Goal: Information Seeking & Learning: Learn about a topic

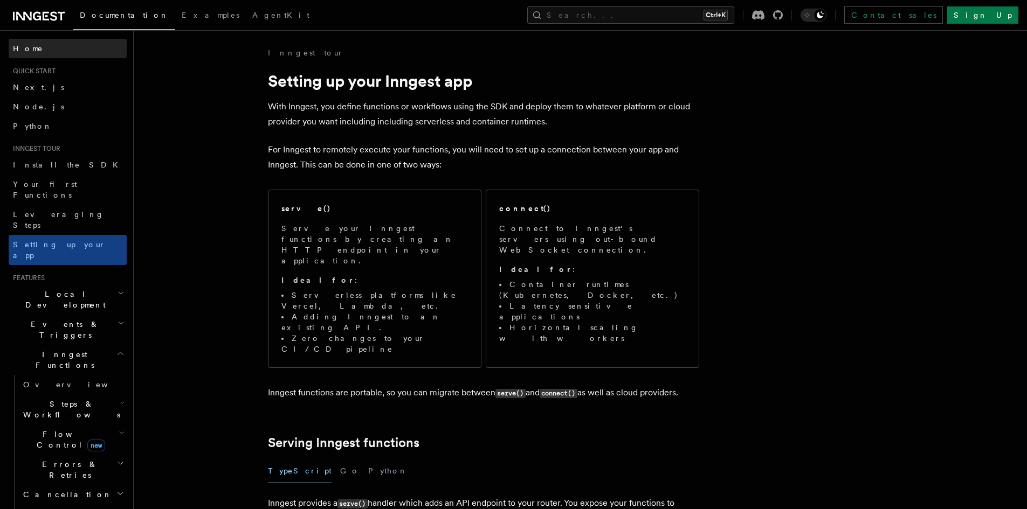
click at [36, 53] on link "Home" at bounding box center [68, 48] width 118 height 19
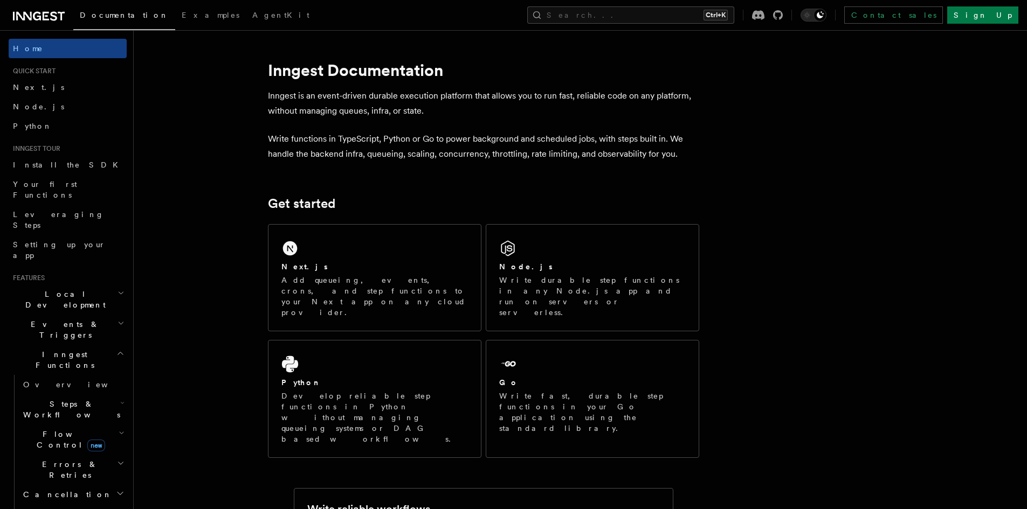
click at [330, 100] on p "Inngest is an event-driven durable execution platform that allows you to run fa…" at bounding box center [483, 103] width 431 height 30
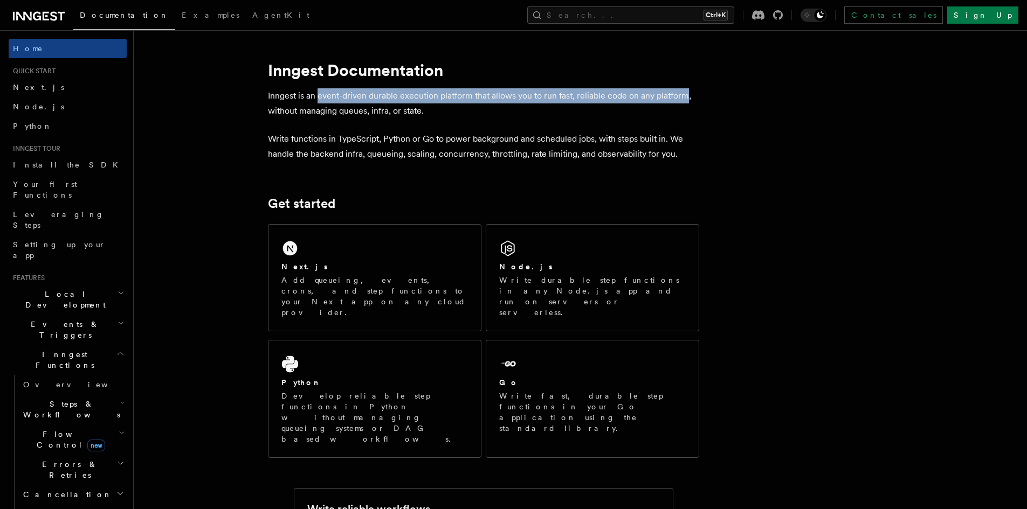
drag, startPoint x: 330, startPoint y: 100, endPoint x: 663, endPoint y: 93, distance: 333.2
click at [663, 93] on p "Inngest is an event-driven durable execution platform that allows you to run fa…" at bounding box center [483, 103] width 431 height 30
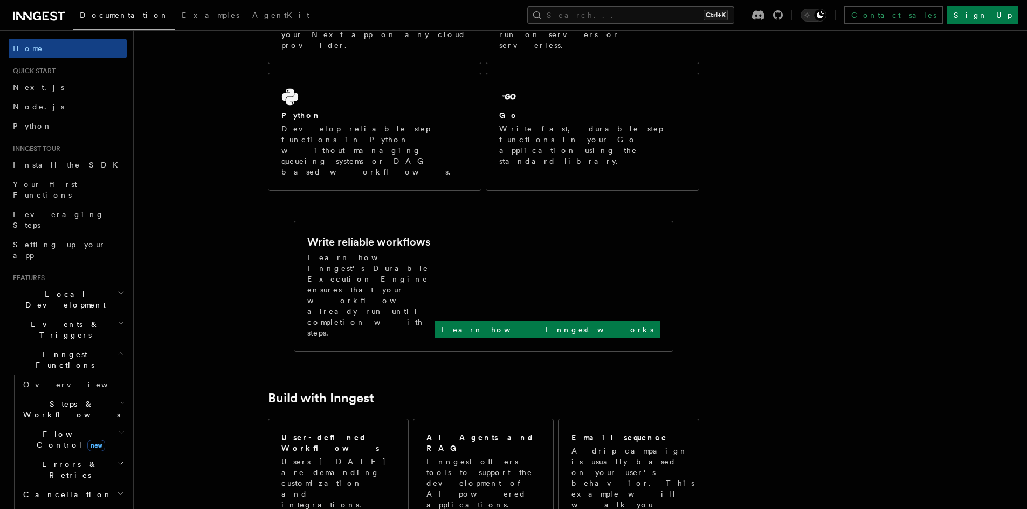
scroll to position [323, 0]
